Goal: Check status: Check status

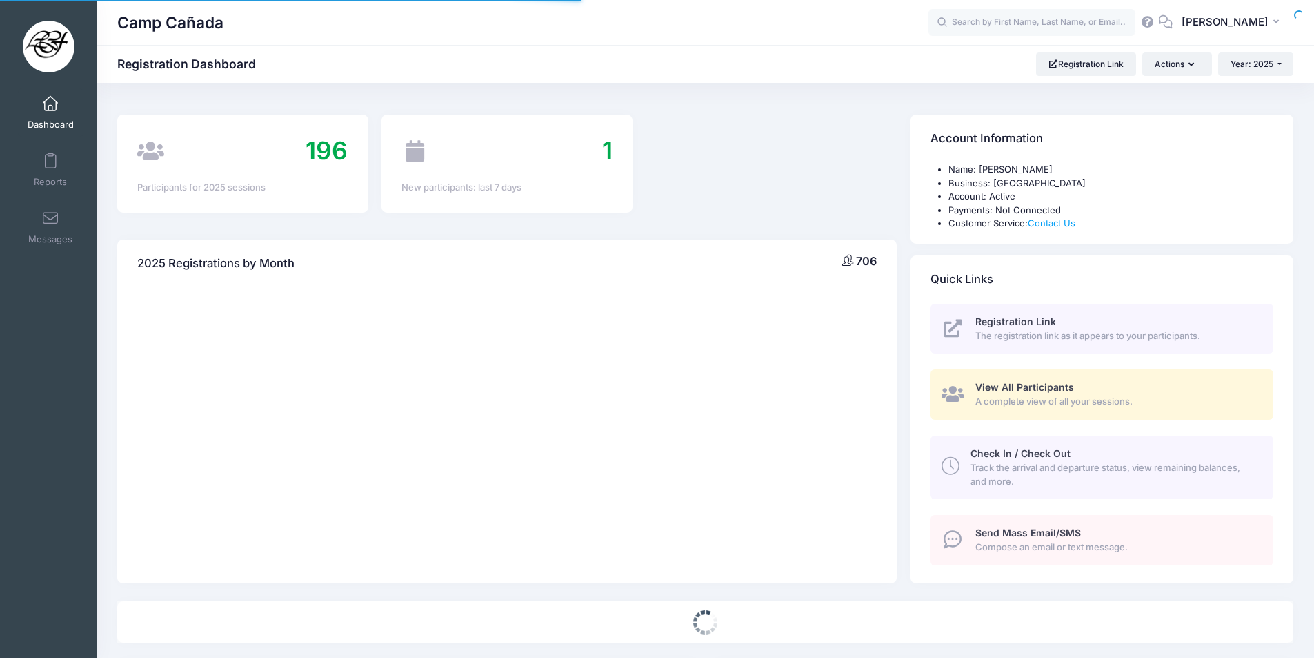
select select
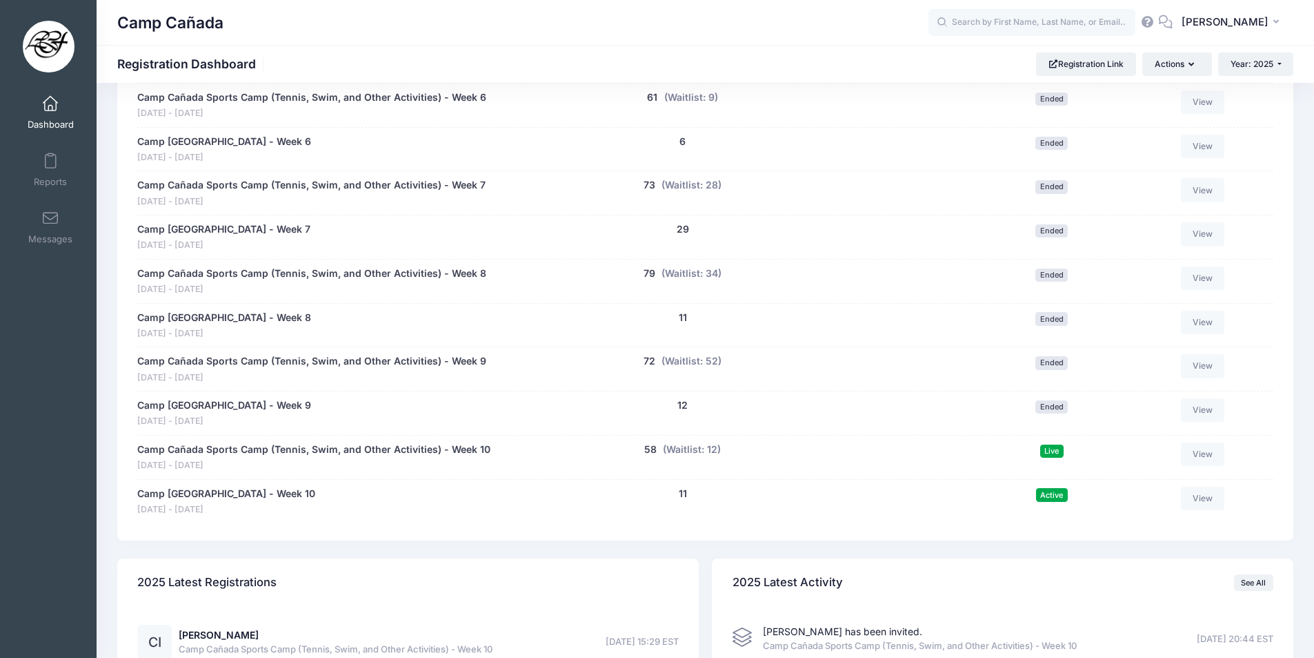
scroll to position [1104, 0]
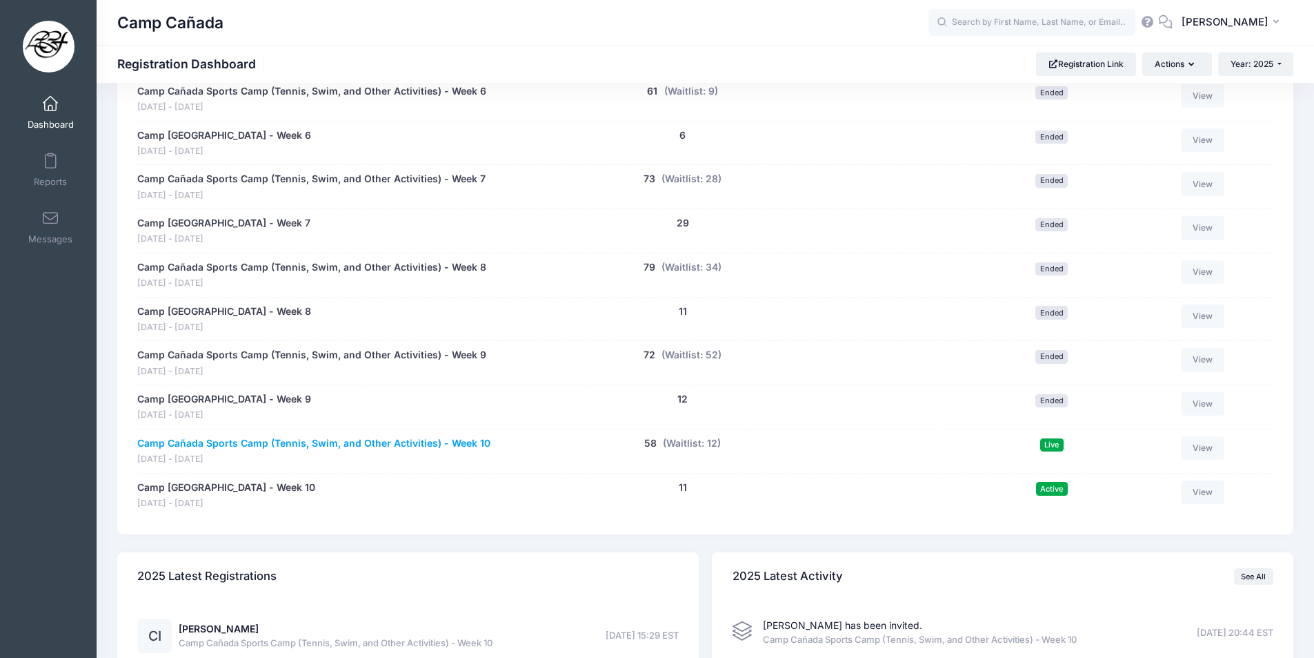
click at [393, 447] on link "Camp Cañada Sports Camp (Tennis, Swim, and Other Activities) - Week 10" at bounding box center [313, 443] width 353 height 14
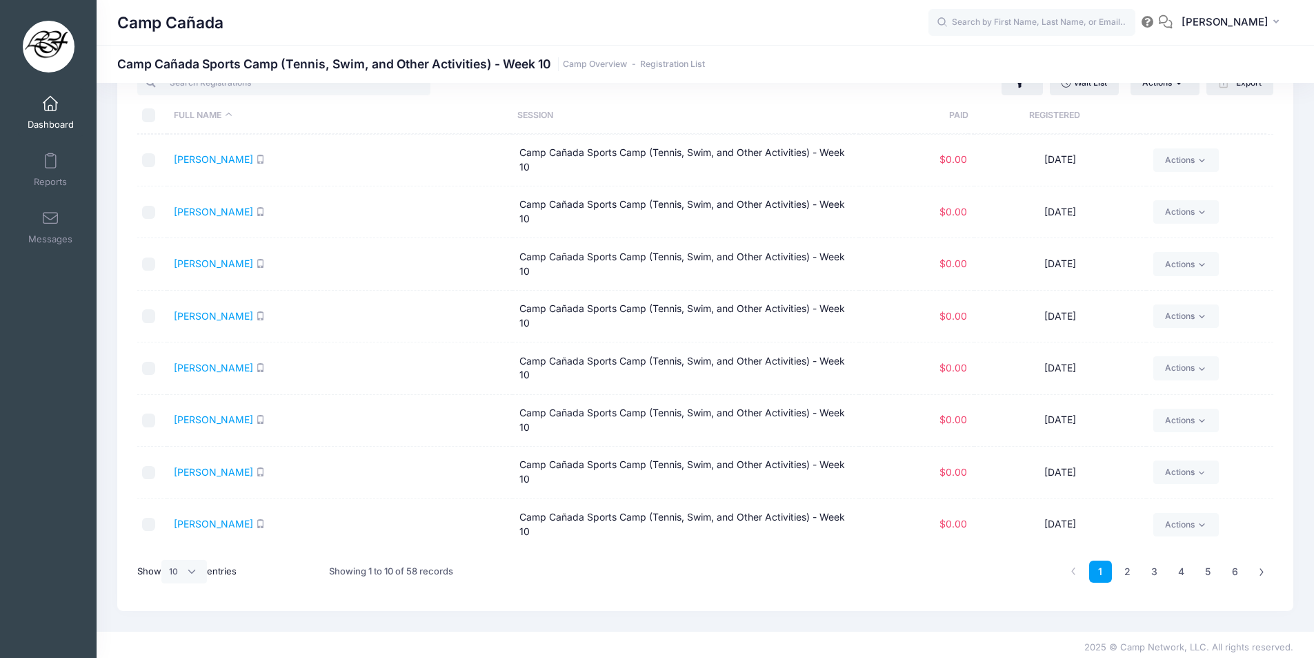
scroll to position [58, 0]
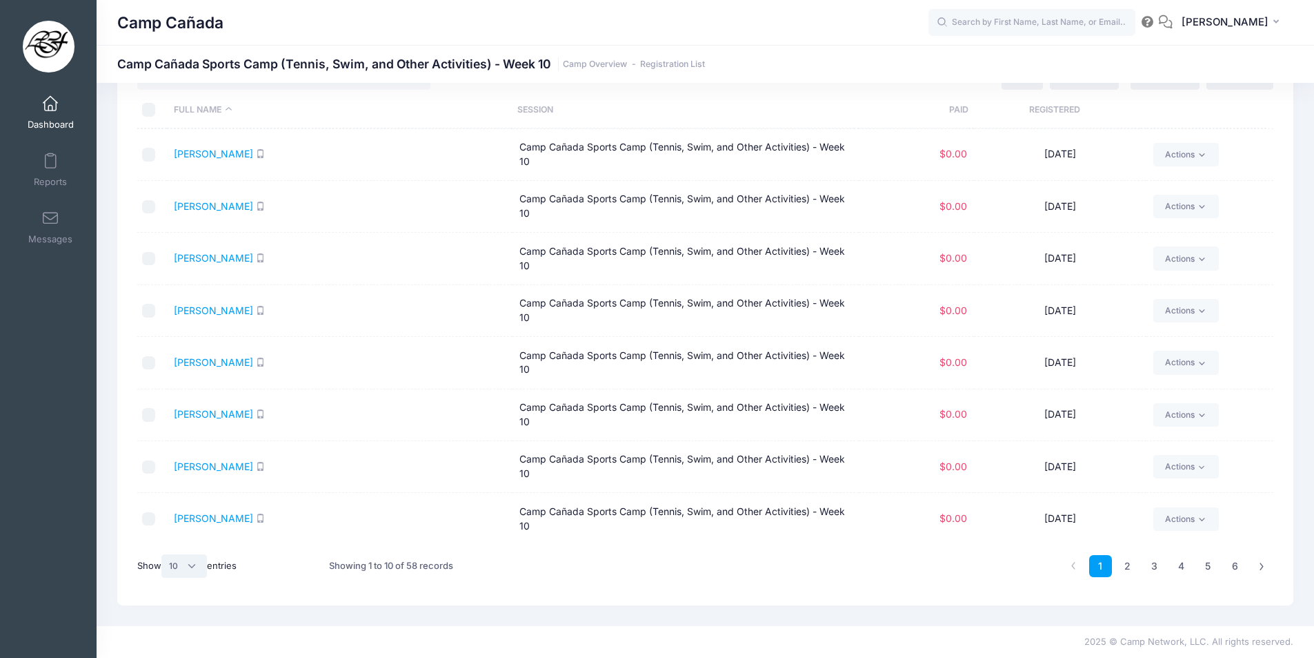
click at [175, 567] on select "All 10 25 50" at bounding box center [184, 565] width 46 height 23
select select "-1"
click at [164, 554] on select "All 10 25 50" at bounding box center [184, 565] width 46 height 23
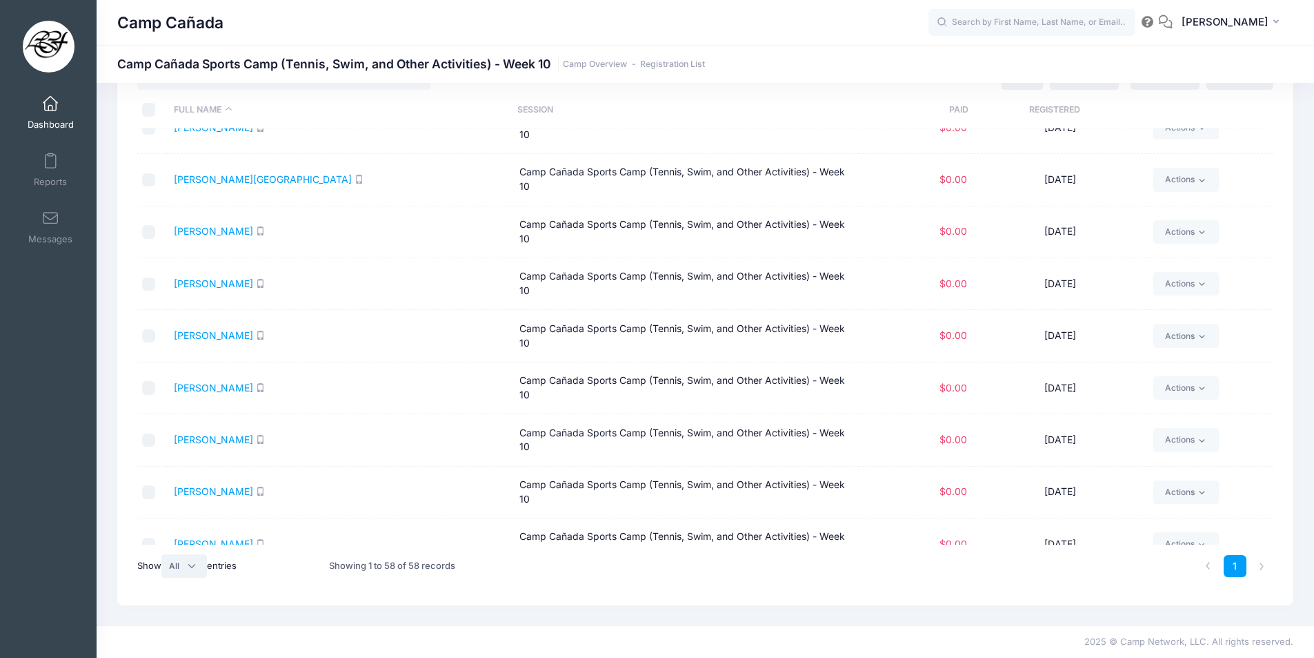
scroll to position [0, 0]
